Goal: Check status: Verify the current state of an ongoing process or item

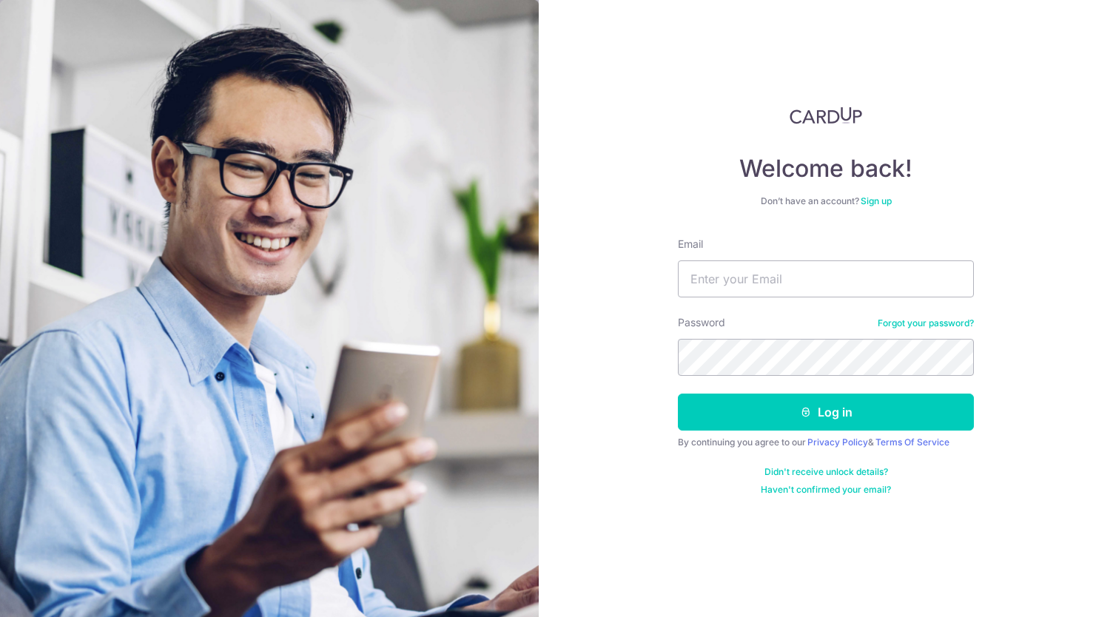
click at [775, 259] on div "Email" at bounding box center [826, 267] width 296 height 61
click at [778, 269] on input "Email" at bounding box center [826, 278] width 296 height 37
type input "[EMAIL_ADDRESS][DOMAIN_NAME]"
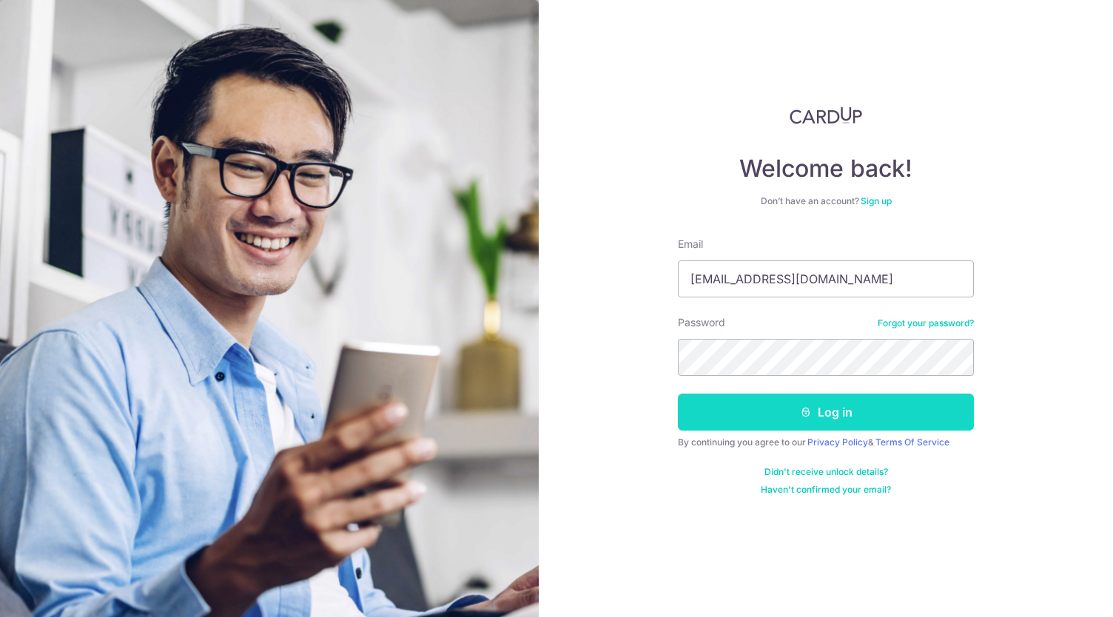
click at [783, 420] on button "Log in" at bounding box center [826, 412] width 296 height 37
click at [796, 411] on button "Log in" at bounding box center [826, 412] width 296 height 37
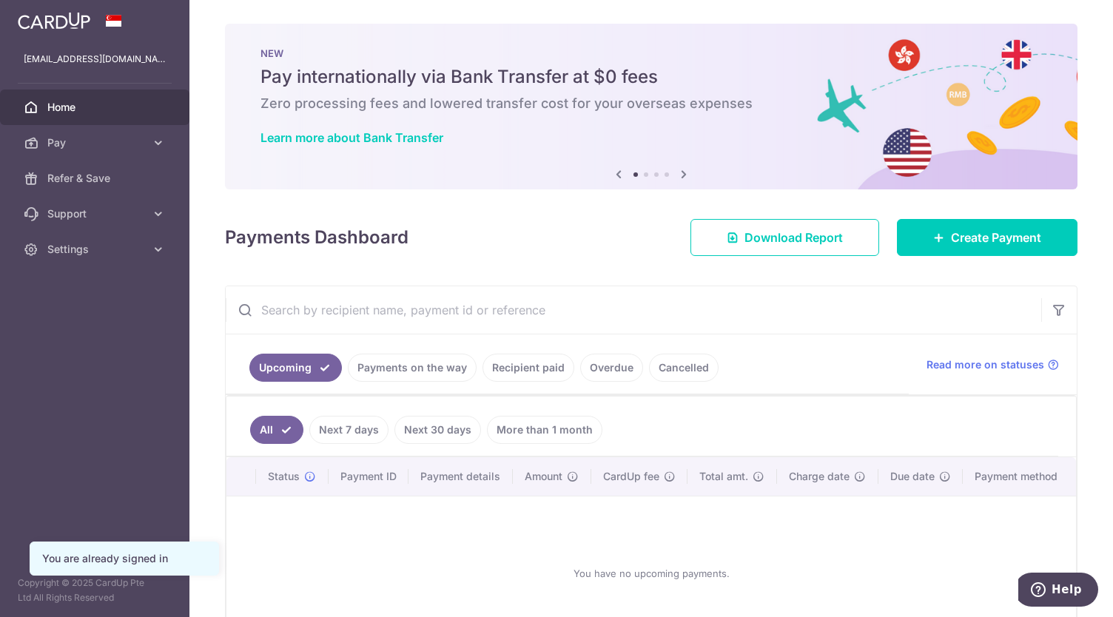
click at [481, 475] on div at bounding box center [562, 311] width 1124 height 623
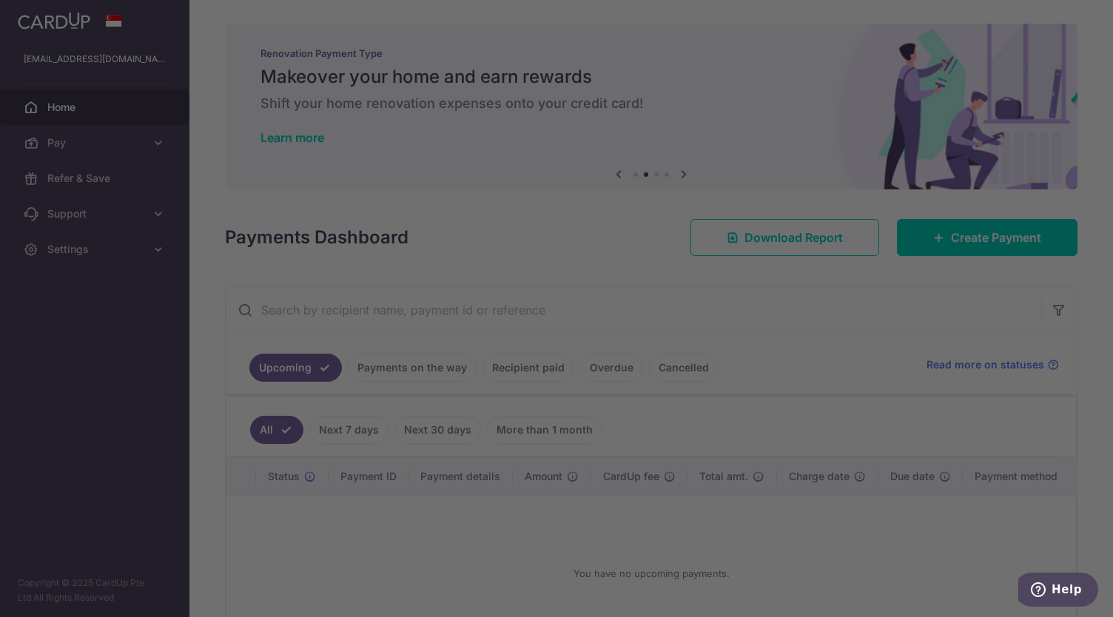
click at [798, 437] on div at bounding box center [562, 311] width 1124 height 623
click at [797, 192] on div at bounding box center [562, 311] width 1124 height 623
click at [553, 542] on div at bounding box center [562, 311] width 1124 height 623
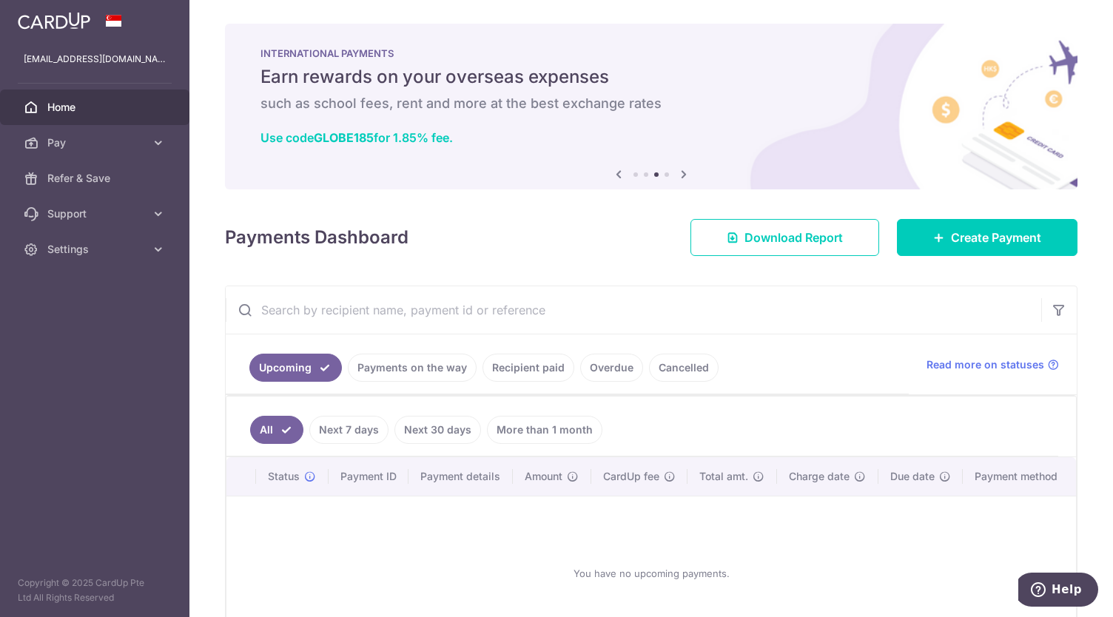
click at [362, 421] on link "Next 7 days" at bounding box center [348, 430] width 79 height 28
click at [433, 425] on link "Next 30 days" at bounding box center [437, 430] width 87 height 28
click at [540, 416] on link "More than 1 month" at bounding box center [544, 430] width 115 height 28
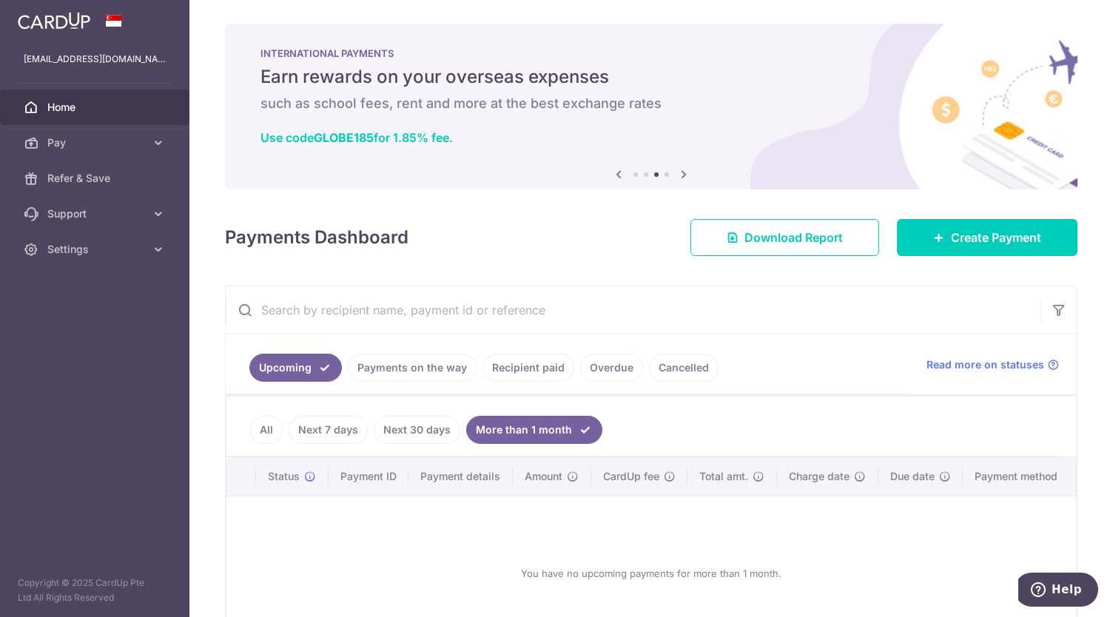
click at [513, 363] on link "Recipient paid" at bounding box center [528, 368] width 92 height 28
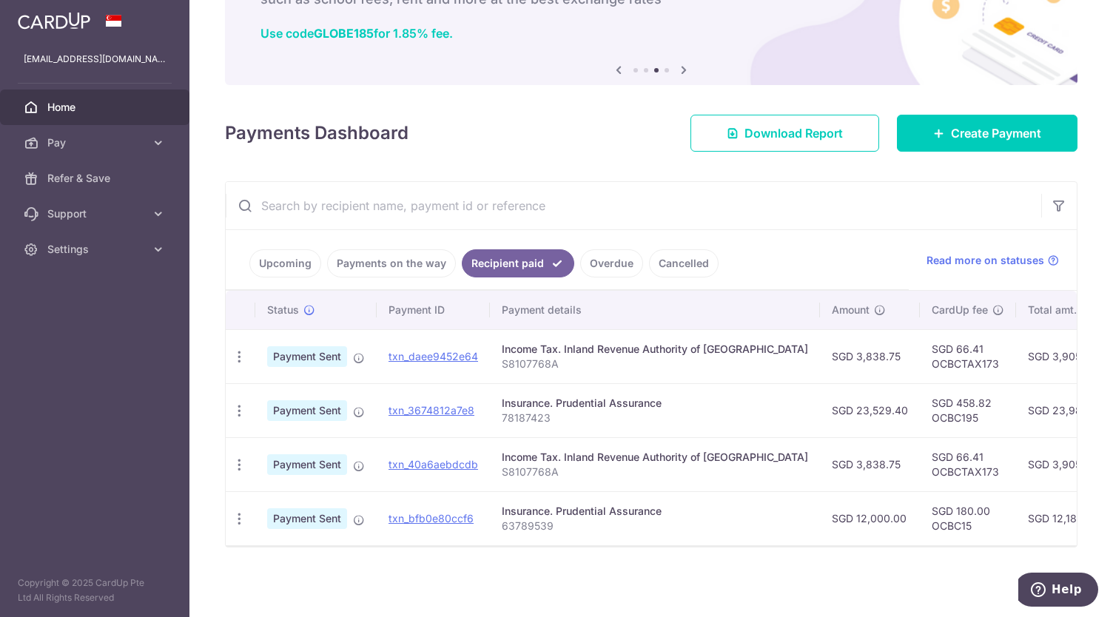
scroll to position [108, 0]
